Goal: Task Accomplishment & Management: Complete application form

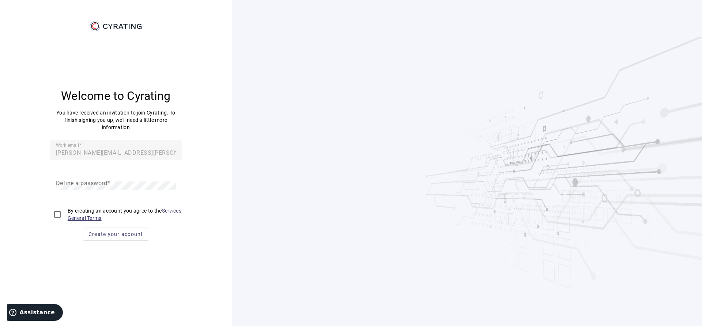
click at [106, 184] on mat-label "Define a password" at bounding box center [82, 182] width 52 height 7
click at [85, 195] on mat-error "You must enter a value" at bounding box center [116, 197] width 120 height 8
click at [56, 212] on input "checkbox" at bounding box center [57, 214] width 15 height 15
checkbox input "true"
click at [102, 235] on span "Create your account" at bounding box center [116, 233] width 55 height 7
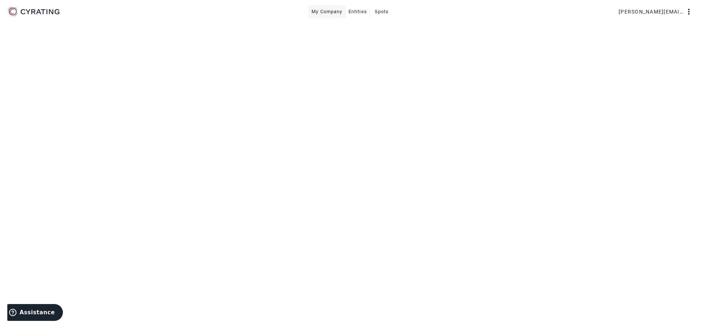
click at [339, 10] on span "My Company" at bounding box center [327, 12] width 31 height 12
click at [357, 11] on span "Entities" at bounding box center [358, 12] width 19 height 12
click at [383, 10] on span "Spots" at bounding box center [382, 12] width 14 height 12
click at [327, 14] on span "My Company" at bounding box center [327, 12] width 31 height 12
click at [329, 15] on span "My Company" at bounding box center [327, 12] width 31 height 12
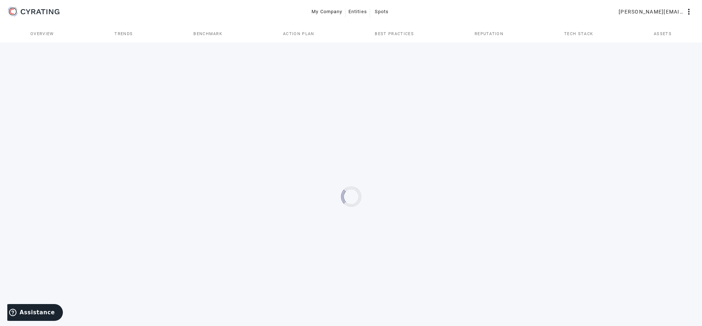
click at [124, 38] on span "Trends" at bounding box center [124, 34] width 18 height 18
click at [46, 33] on span "Overview" at bounding box center [42, 34] width 24 height 4
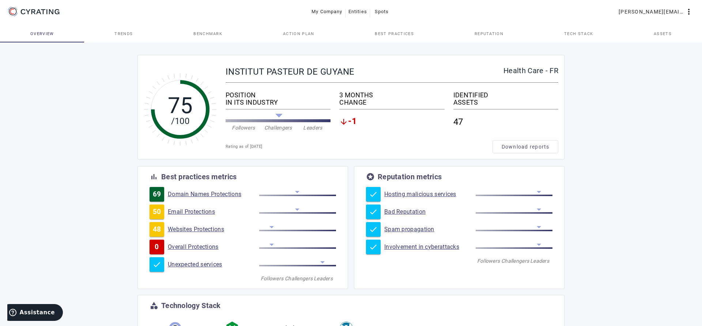
click at [298, 192] on div at bounding box center [297, 192] width 4 height 2
click at [297, 208] on div "50 Email Protections" at bounding box center [243, 212] width 187 height 15
click at [269, 229] on div at bounding box center [297, 228] width 77 height 5
click at [318, 14] on span "My Company" at bounding box center [327, 12] width 31 height 12
click at [350, 11] on span "Entities" at bounding box center [358, 12] width 19 height 12
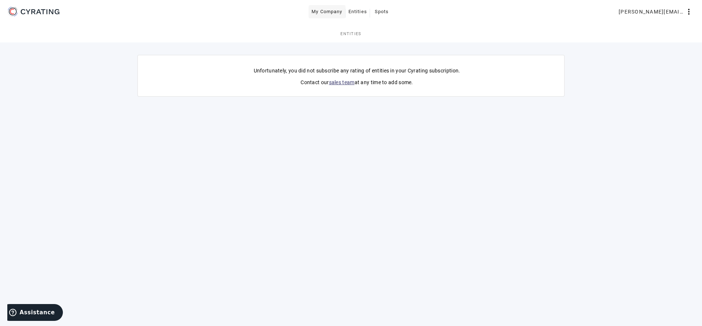
click at [331, 14] on span "My Company" at bounding box center [327, 12] width 31 height 12
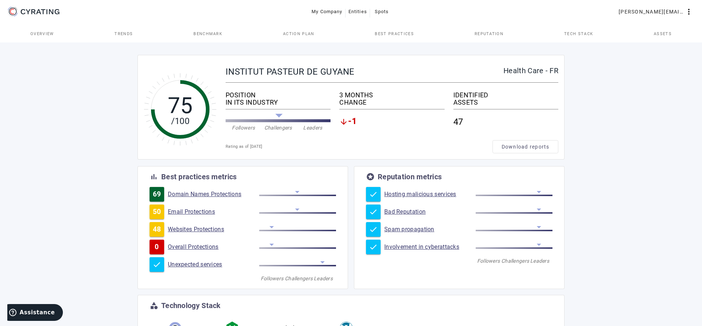
click at [484, 32] on span "Reputation" at bounding box center [489, 34] width 29 height 4
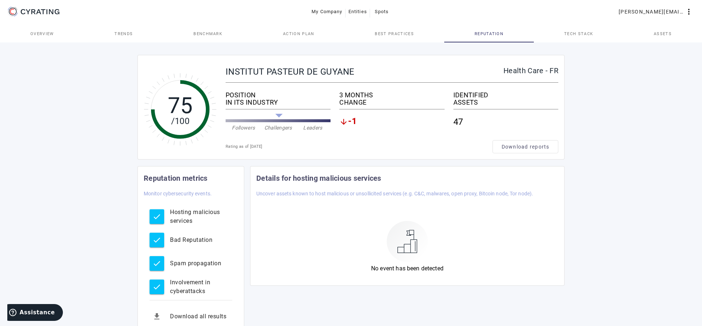
click at [42, 10] on icon at bounding box center [33, 12] width 55 height 12
